Goal: Check status: Check status

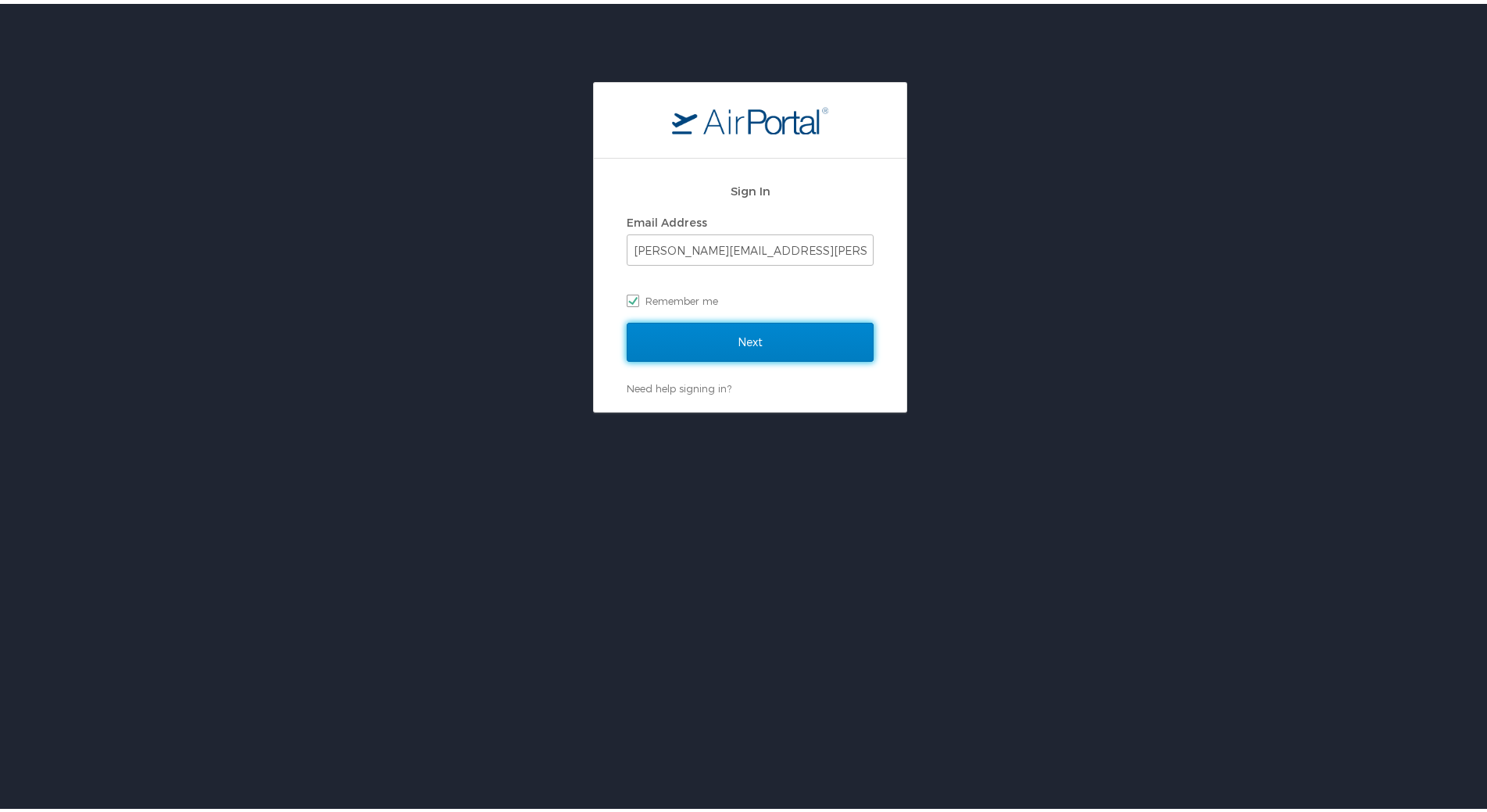
click at [708, 333] on input "Next" at bounding box center [751, 338] width 247 height 39
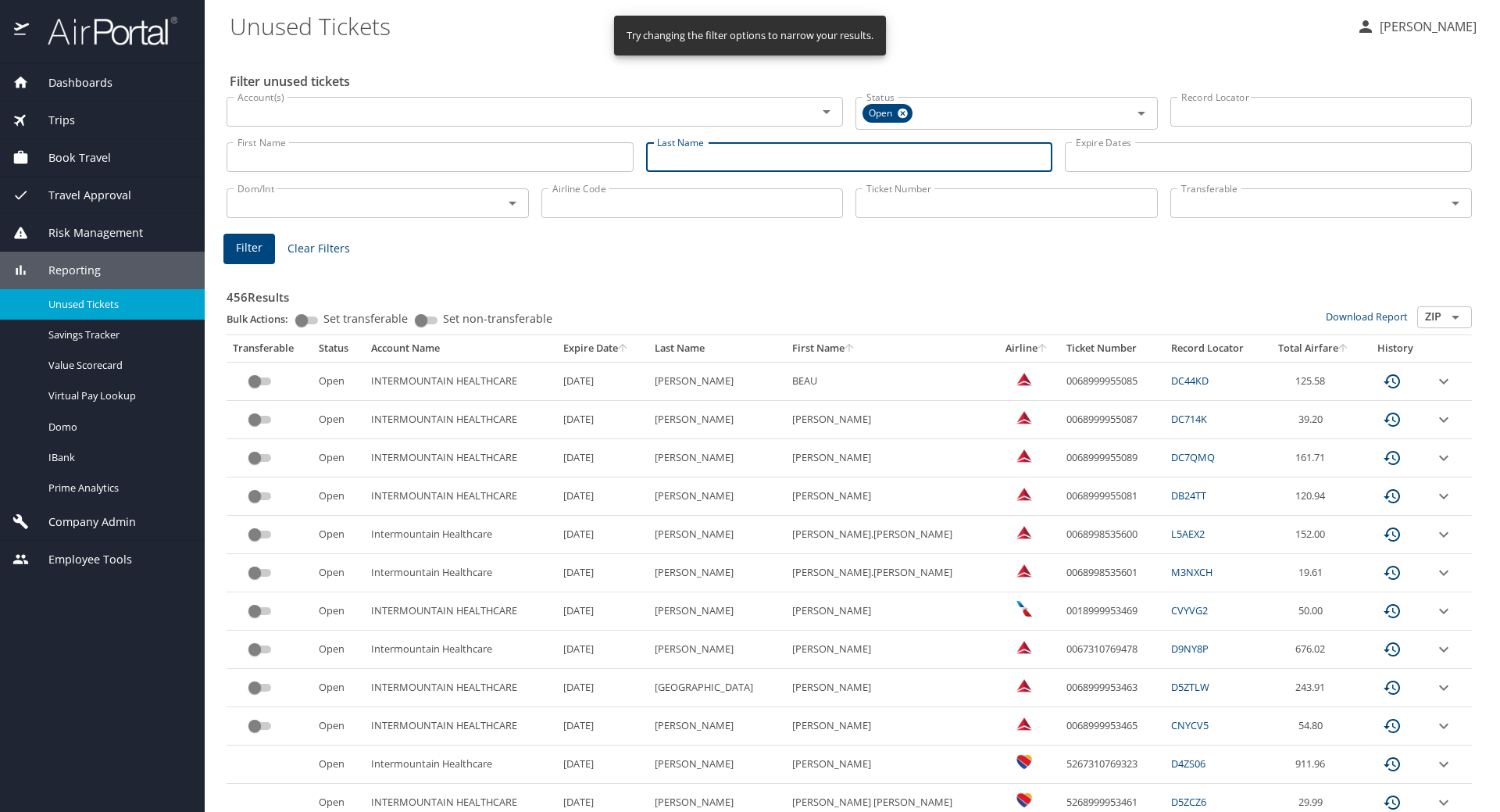
click at [689, 157] on input "Last Name" at bounding box center [849, 157] width 407 height 30
type input "cannon"
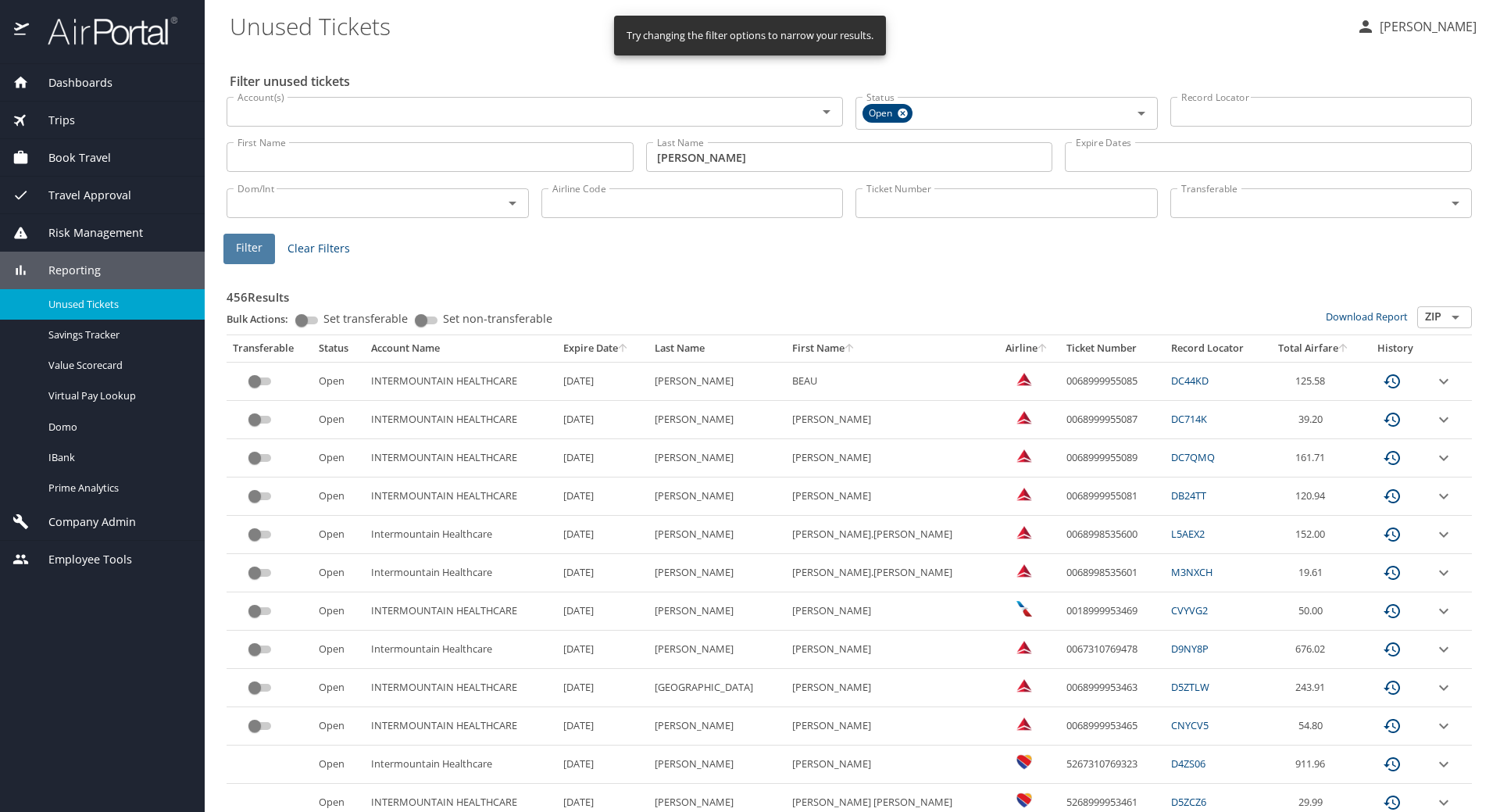
click at [244, 247] on span "Filter" at bounding box center [249, 248] width 26 height 19
